Goal: Transaction & Acquisition: Purchase product/service

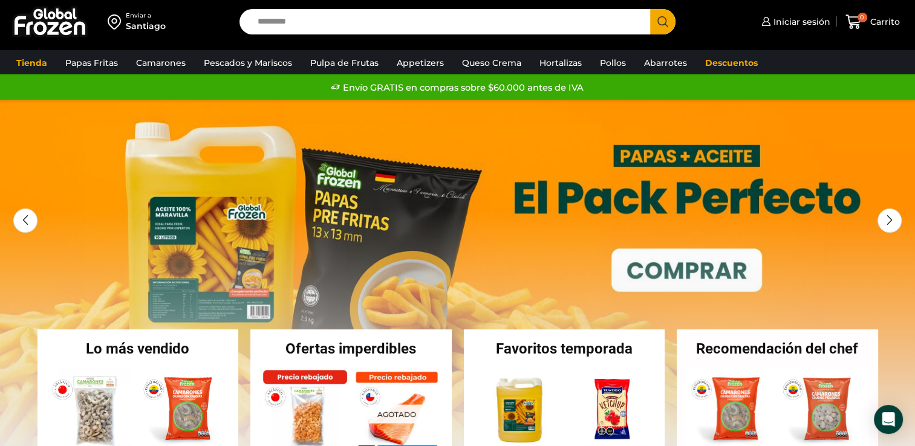
scroll to position [9, 0]
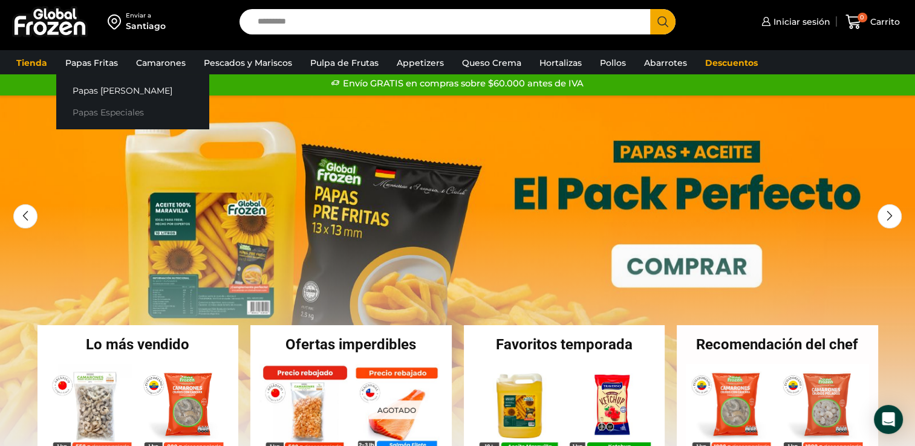
click at [100, 108] on link "Papas Especiales" at bounding box center [132, 113] width 152 height 22
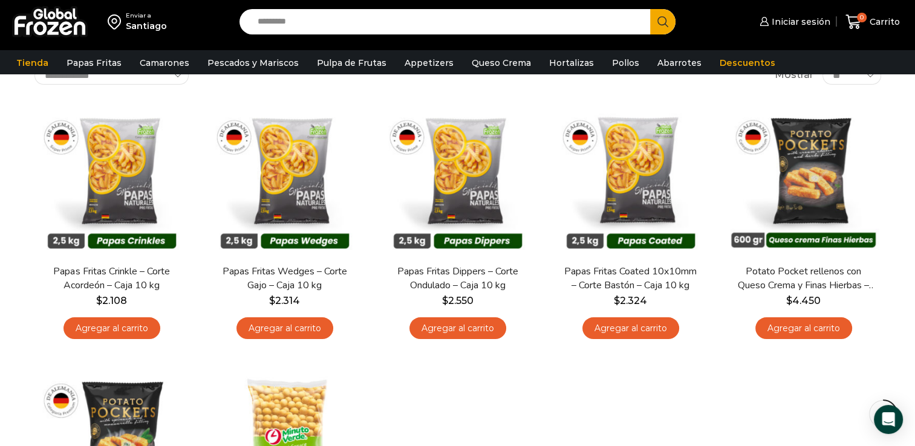
scroll to position [235, 0]
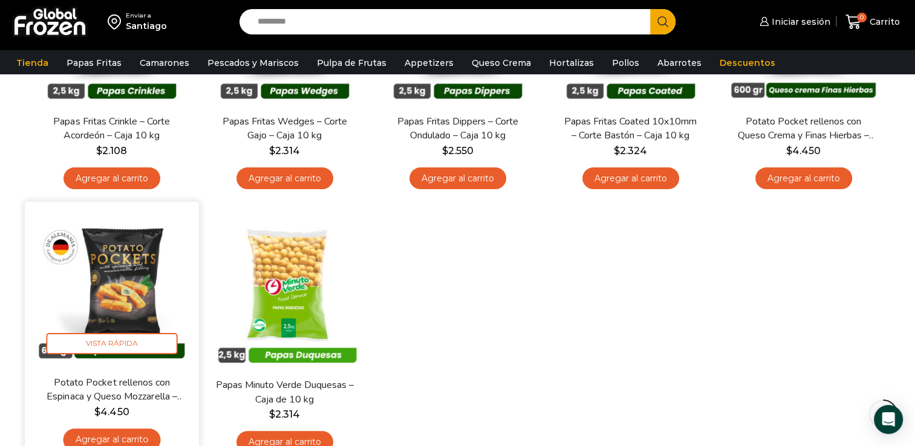
click at [123, 299] on img at bounding box center [112, 289] width 156 height 156
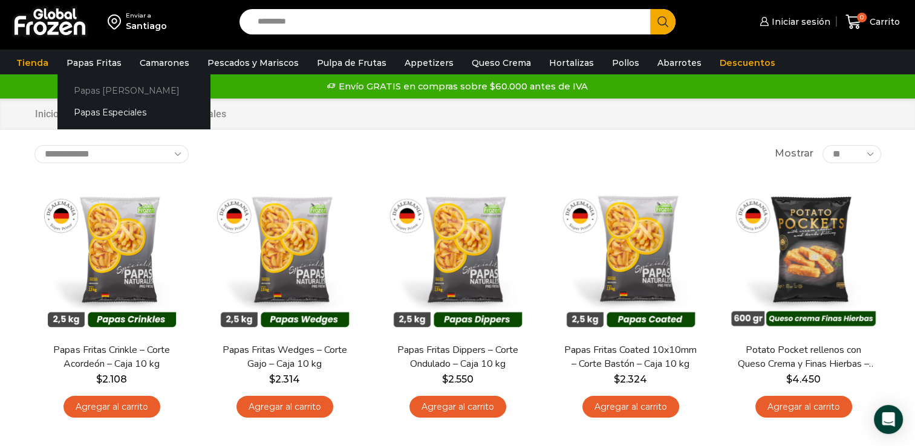
click at [108, 86] on link "Papas [PERSON_NAME]" at bounding box center [133, 90] width 152 height 22
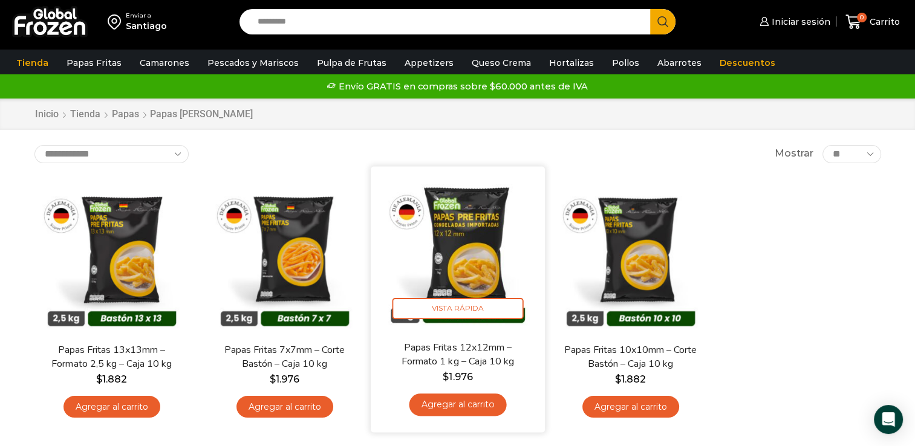
click at [439, 405] on link "Agregar al carrito" at bounding box center [457, 405] width 97 height 22
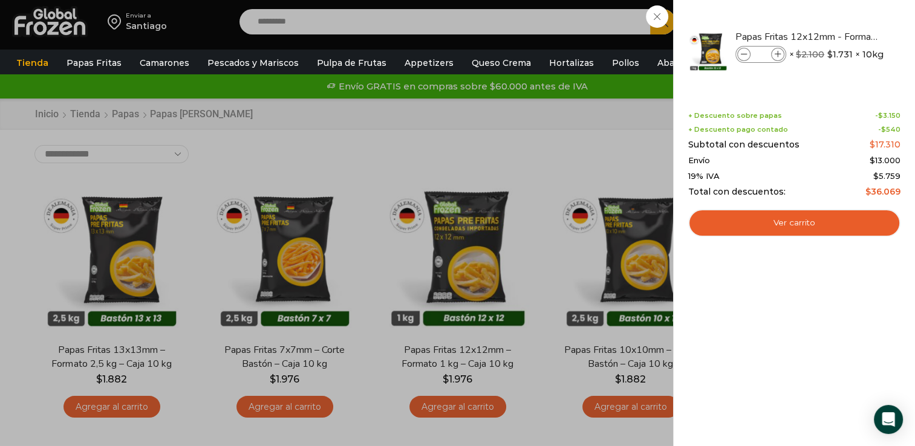
click at [842, 36] on div "1 [GEOGRAPHIC_DATA] 1 1 Shopping Cart *" at bounding box center [872, 22] width 60 height 28
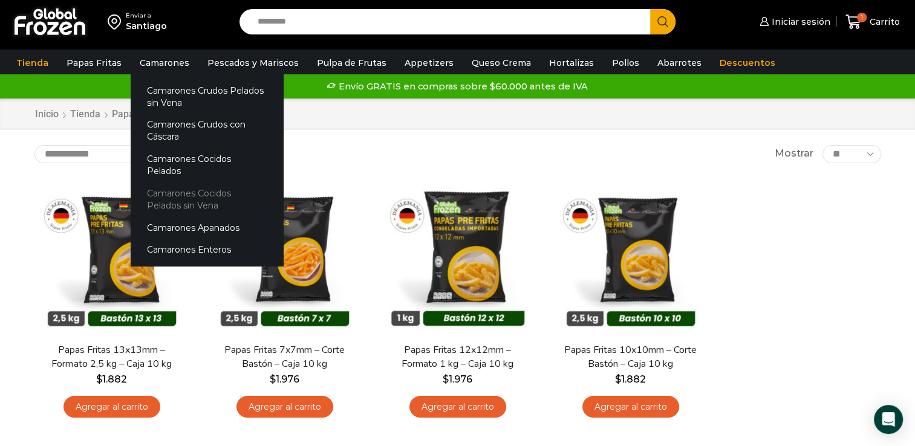
click at [190, 189] on link "Camarones Cocidos Pelados sin Vena" at bounding box center [207, 200] width 152 height 34
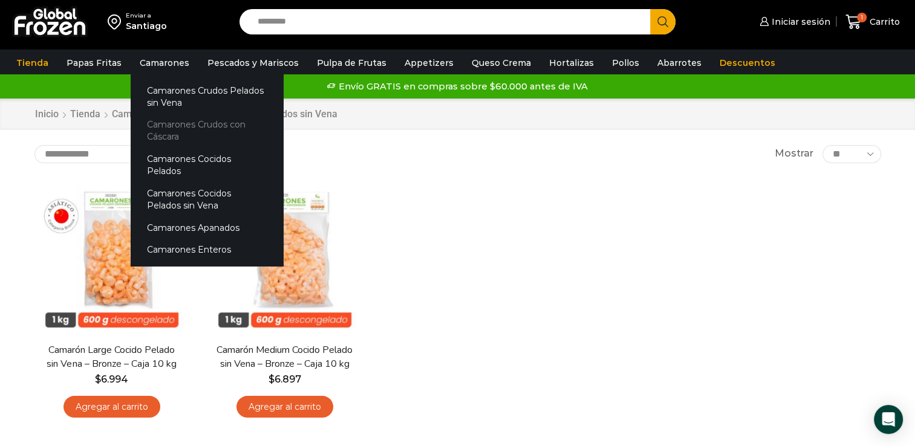
click at [171, 126] on link "Camarones Crudos con Cáscara" at bounding box center [207, 131] width 152 height 34
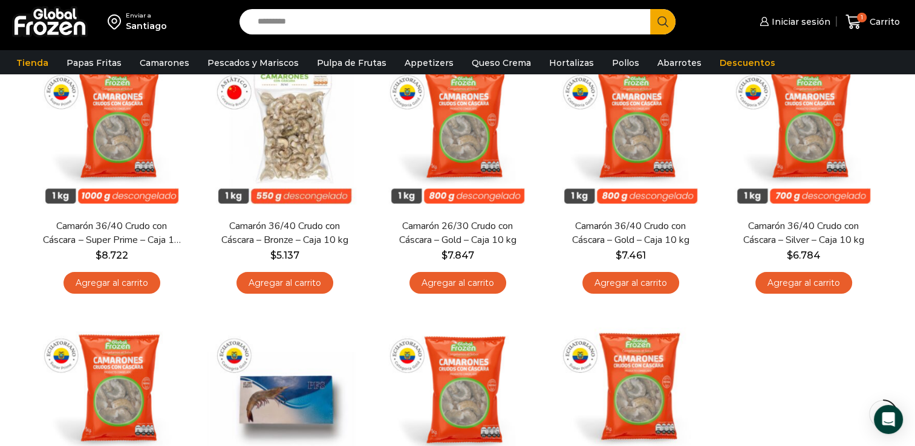
scroll to position [277, 0]
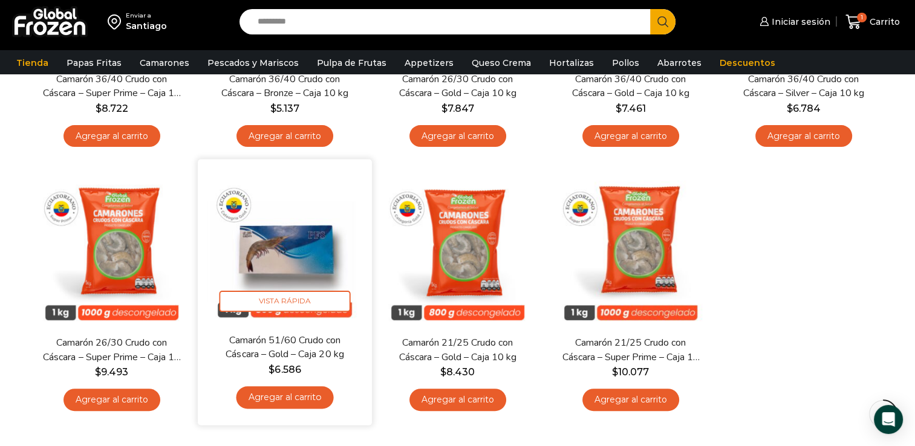
click at [268, 388] on link "Agregar al carrito" at bounding box center [284, 397] width 97 height 22
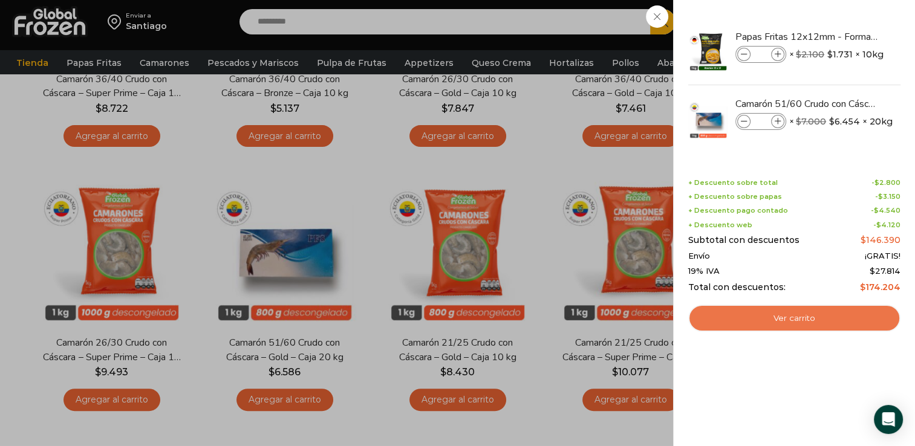
click at [746, 313] on link "Ver carrito" at bounding box center [794, 319] width 212 height 28
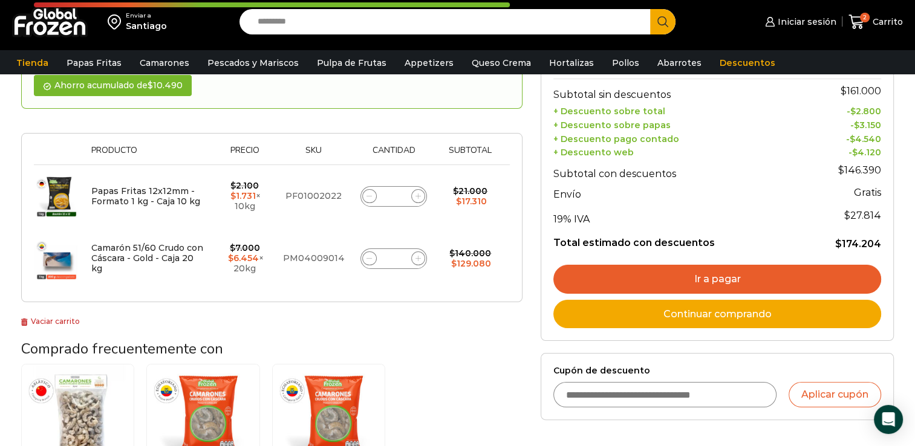
scroll to position [156, 0]
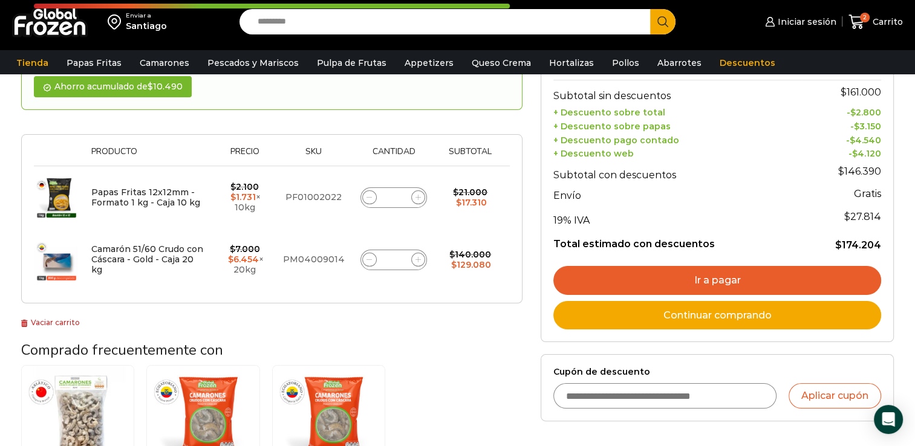
click at [614, 393] on input "Cupón de descuento" at bounding box center [664, 395] width 223 height 25
click at [655, 282] on link "Ir a pagar" at bounding box center [717, 280] width 328 height 29
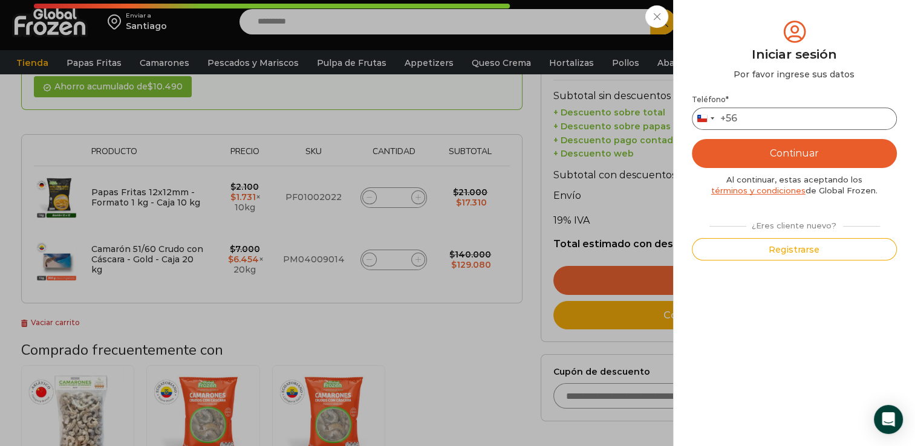
click at [774, 111] on input "Teléfono *" at bounding box center [794, 119] width 205 height 22
type input "*********"
click at [783, 155] on button "Continuar" at bounding box center [794, 153] width 205 height 29
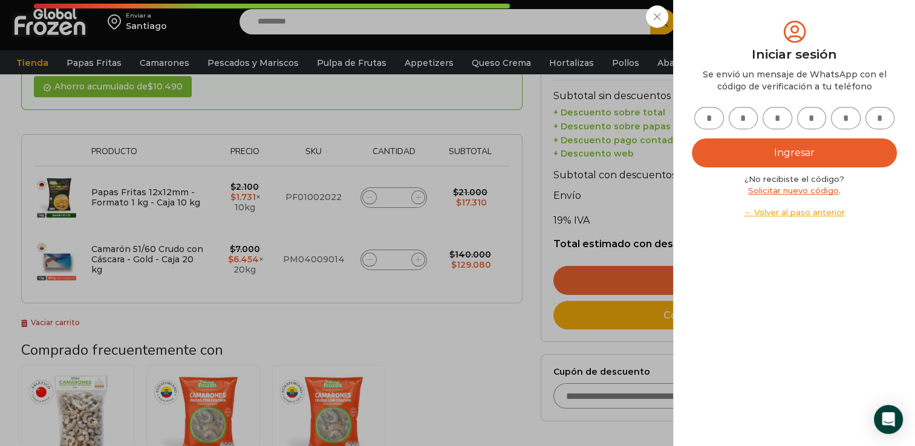
click at [710, 119] on input "text" at bounding box center [709, 118] width 30 height 22
type input "*"
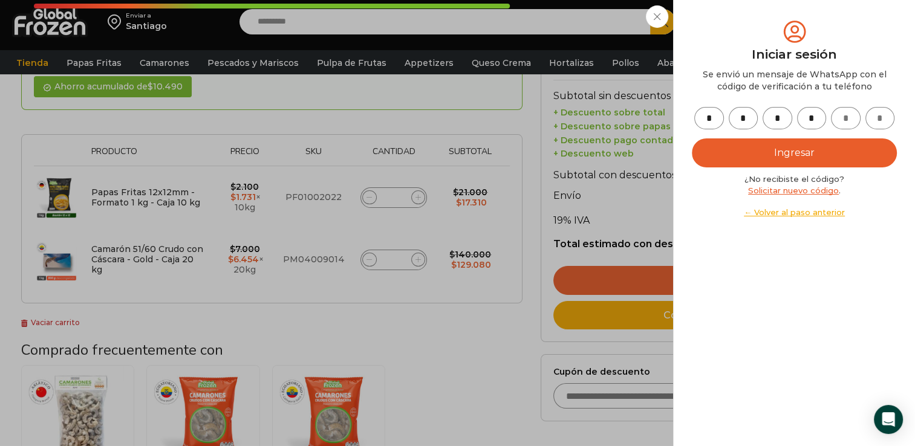
type input "*"
click at [713, 167] on div "* * * * * * Ingresar ¿No recibiste el código? Solicitar nuevo código . ← Volver…" at bounding box center [794, 162] width 205 height 111
click at [719, 156] on button "Ingresar" at bounding box center [794, 152] width 205 height 29
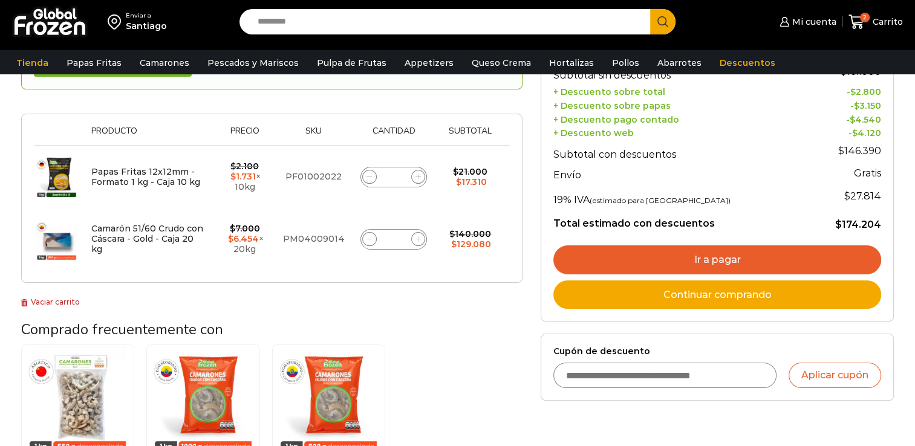
scroll to position [156, 0]
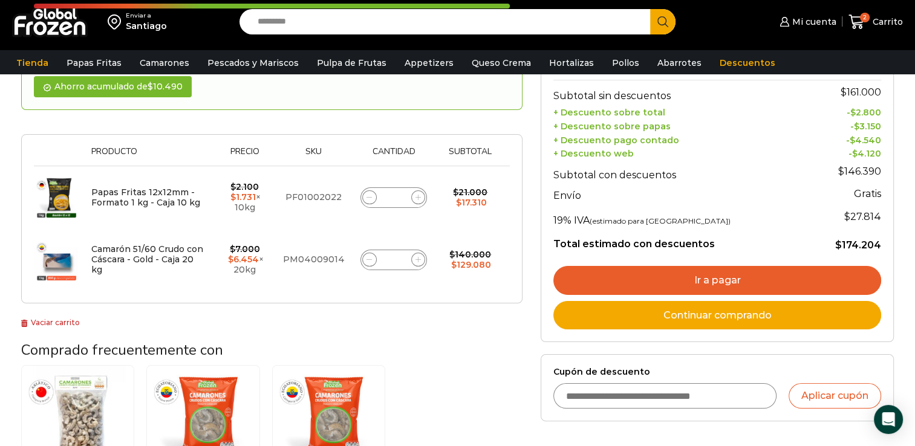
click at [595, 270] on link "Ir a pagar" at bounding box center [717, 280] width 328 height 29
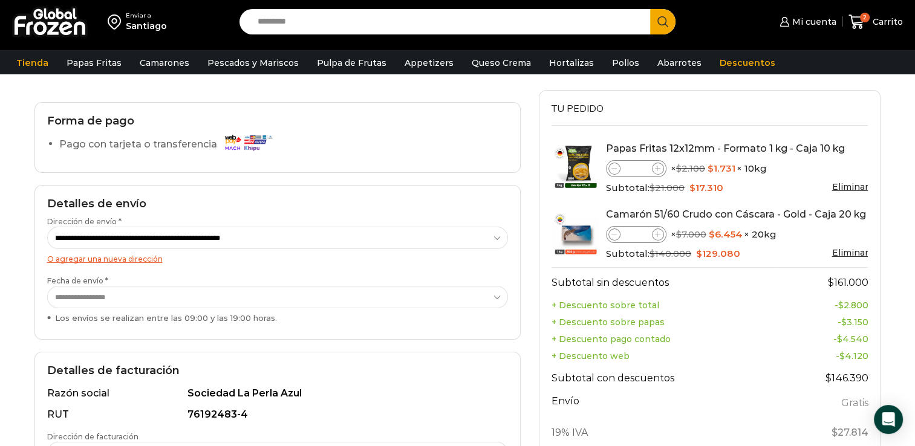
scroll to position [416, 0]
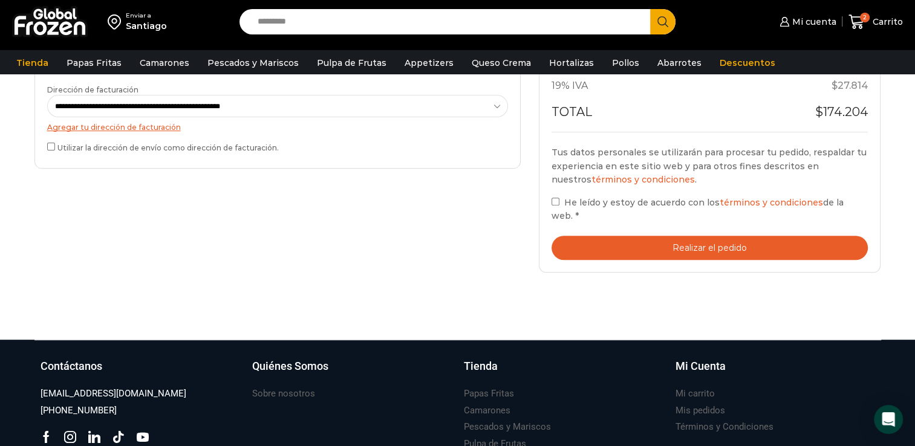
click at [609, 238] on button "Realizar el pedido" at bounding box center [709, 248] width 317 height 25
